Goal: Find specific page/section: Find specific page/section

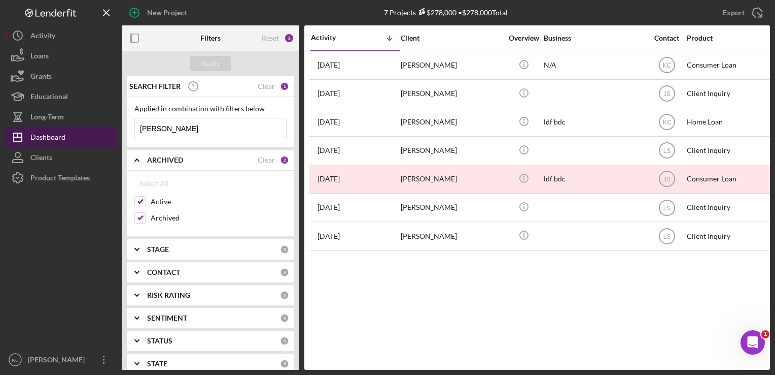
drag, startPoint x: 193, startPoint y: 131, endPoint x: 109, endPoint y: 131, distance: 84.8
click at [109, 131] on div "New Project 7 Projects $278,000 • $278,000 Total trevor Export Icon/Export Filt…" at bounding box center [387, 184] width 765 height 369
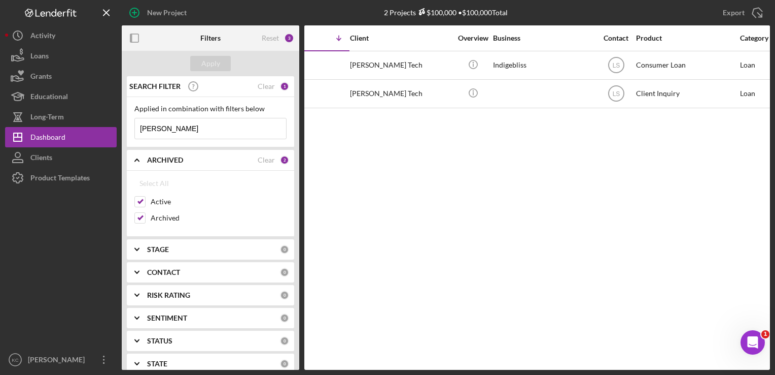
scroll to position [0, 46]
type input "[PERSON_NAME]"
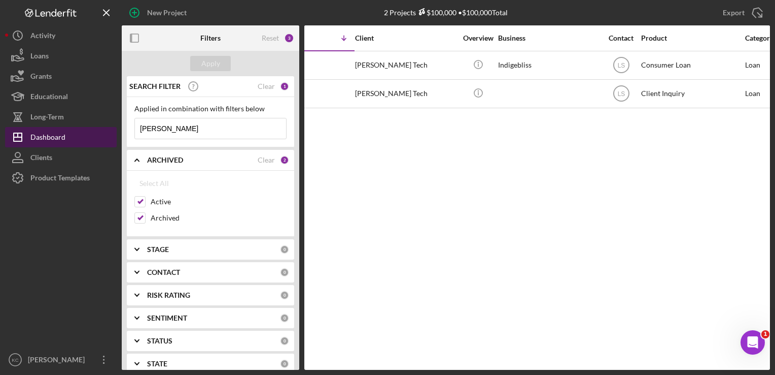
click at [44, 137] on div "Dashboard" at bounding box center [47, 138] width 35 height 23
click at [283, 84] on div "1" at bounding box center [284, 86] width 9 height 9
click at [262, 85] on div "Clear" at bounding box center [266, 86] width 17 height 8
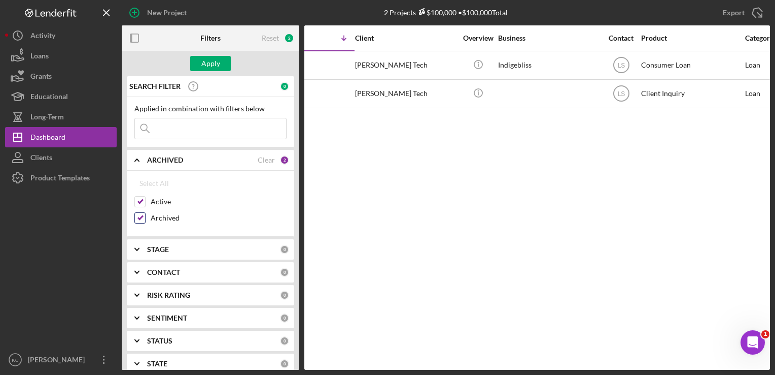
click at [140, 218] on input "Archived" at bounding box center [140, 218] width 10 height 10
checkbox input "false"
click at [208, 64] on div "Apply" at bounding box center [210, 63] width 19 height 15
